Goal: Download file/media

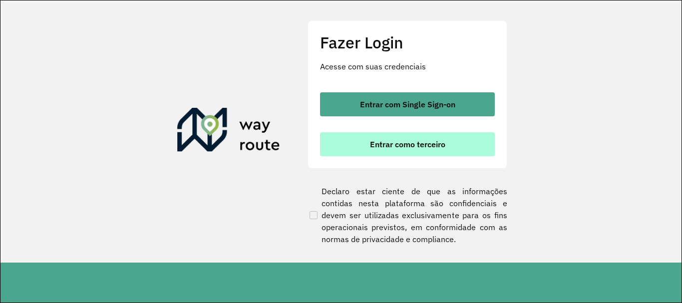
click at [368, 154] on button "Entrar como terceiro" at bounding box center [407, 144] width 175 height 24
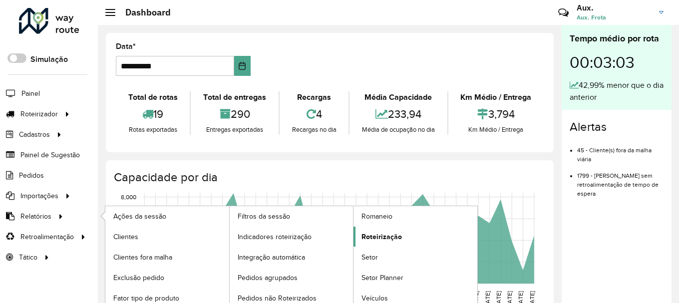
click at [398, 231] on link "Roteirização" at bounding box center [416, 237] width 124 height 20
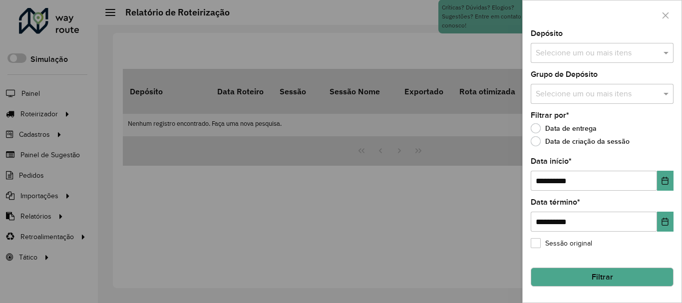
click at [574, 57] on input "text" at bounding box center [597, 53] width 128 height 12
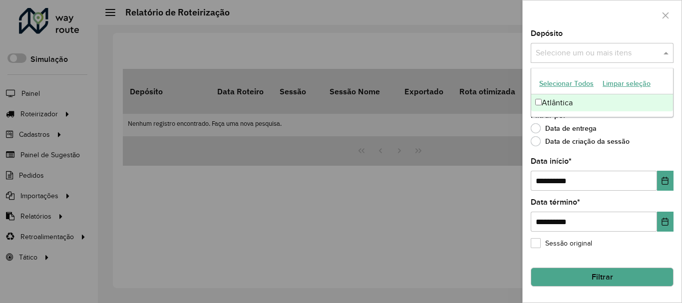
click at [565, 103] on div "Atlântica" at bounding box center [602, 102] width 142 height 17
click at [611, 181] on input "**********" at bounding box center [594, 181] width 126 height 20
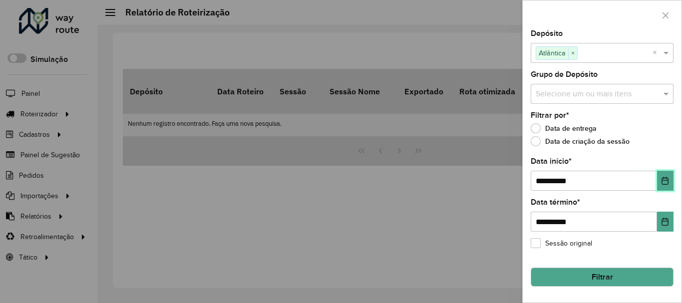
click at [661, 184] on icon "Choose Date" at bounding box center [665, 181] width 8 height 8
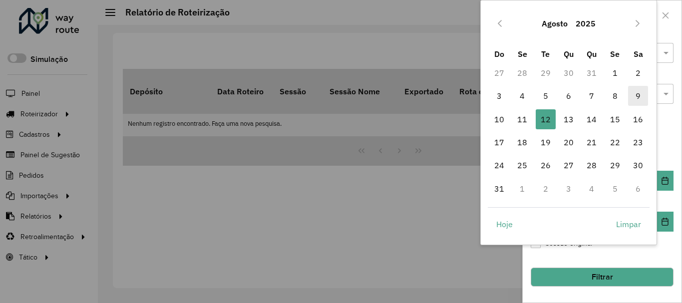
click at [640, 99] on span "9" at bounding box center [638, 96] width 20 height 20
type input "**********"
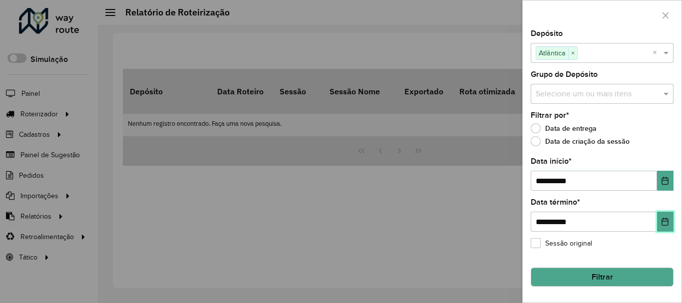
click at [667, 223] on icon "Choose Date" at bounding box center [665, 222] width 8 height 8
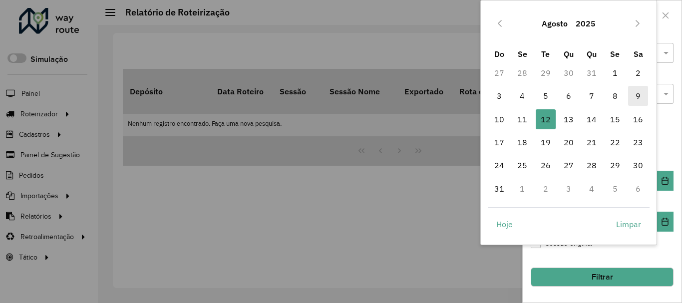
click at [642, 97] on span "9" at bounding box center [638, 96] width 20 height 20
type input "**********"
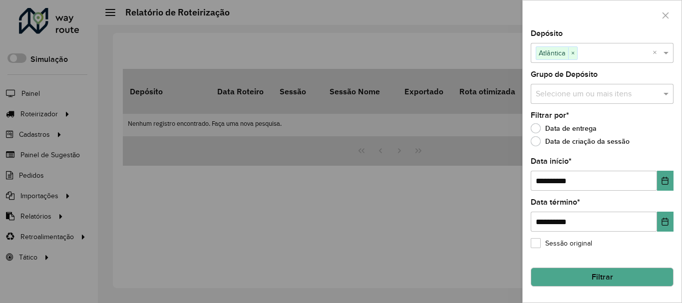
click at [607, 280] on button "Filtrar" at bounding box center [602, 277] width 143 height 19
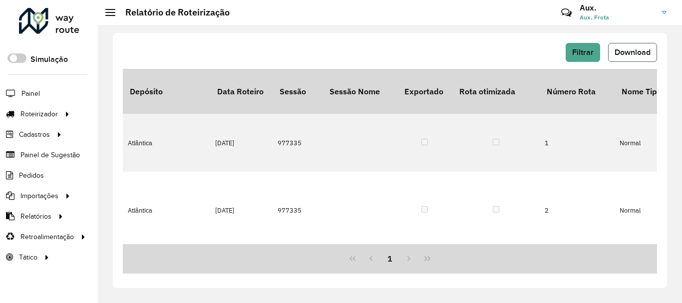
click at [617, 50] on span "Download" at bounding box center [633, 52] width 36 height 8
click at [597, 45] on button "Filtrar" at bounding box center [583, 52] width 34 height 19
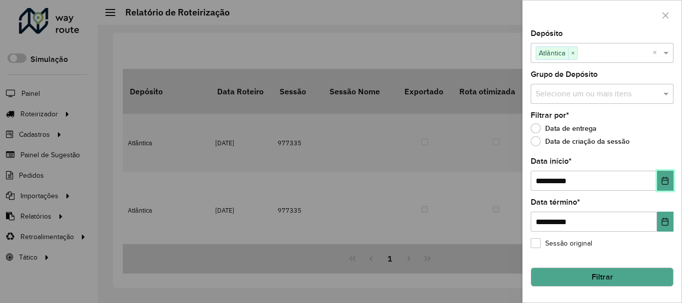
click at [664, 188] on button "Choose Date" at bounding box center [665, 181] width 16 height 20
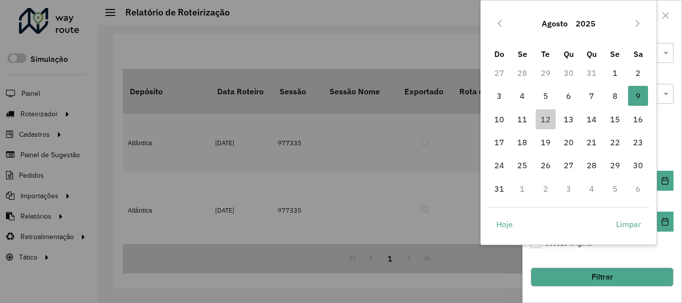
drag, startPoint x: 527, startPoint y: 120, endPoint x: 580, endPoint y: 156, distance: 63.6
click at [527, 120] on span "11" at bounding box center [522, 119] width 20 height 20
type input "**********"
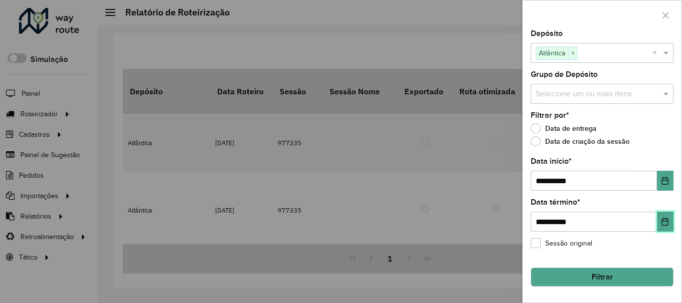
click at [672, 222] on button "Choose Date" at bounding box center [665, 222] width 16 height 20
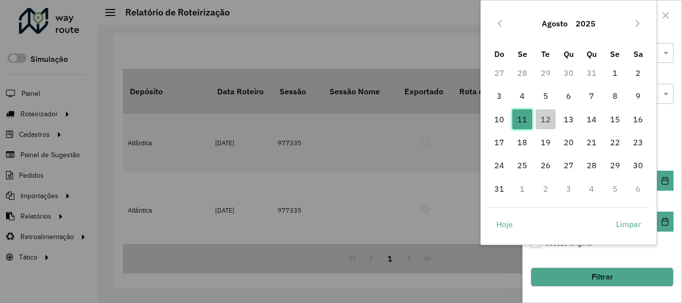
click at [527, 118] on span "11" at bounding box center [522, 119] width 20 height 20
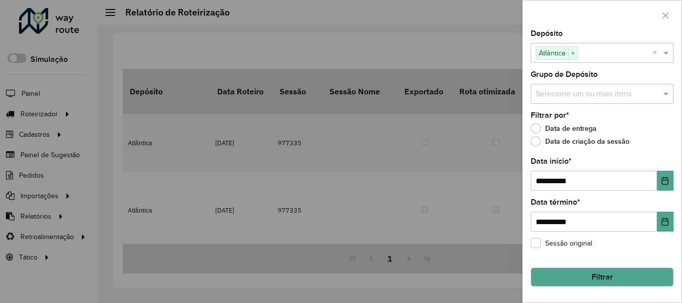
click at [603, 276] on button "Filtrar" at bounding box center [602, 277] width 143 height 19
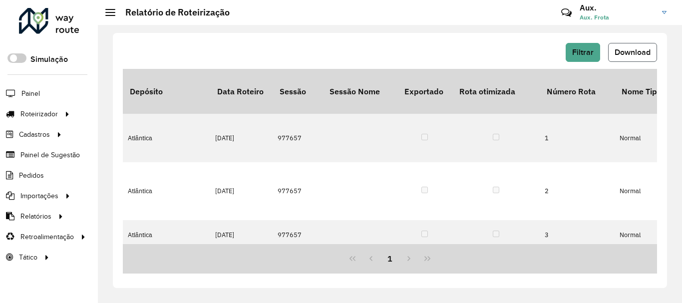
click at [627, 49] on span "Download" at bounding box center [633, 52] width 36 height 8
